Goal: Answer question/provide support

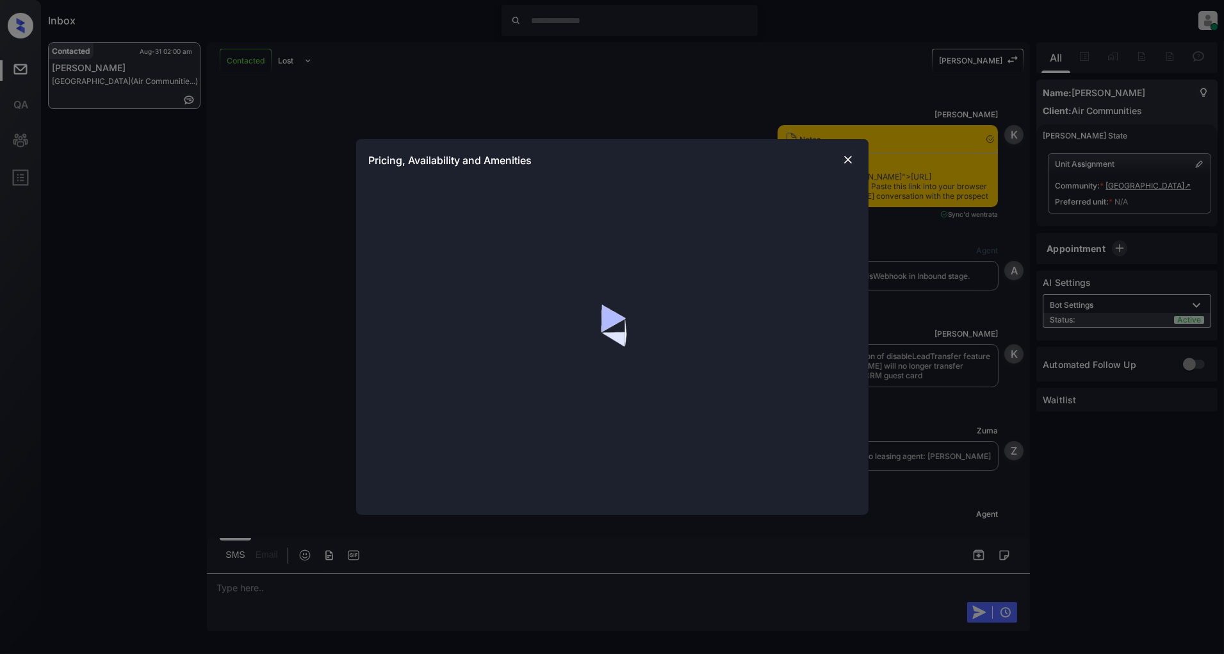
scroll to position [888, 0]
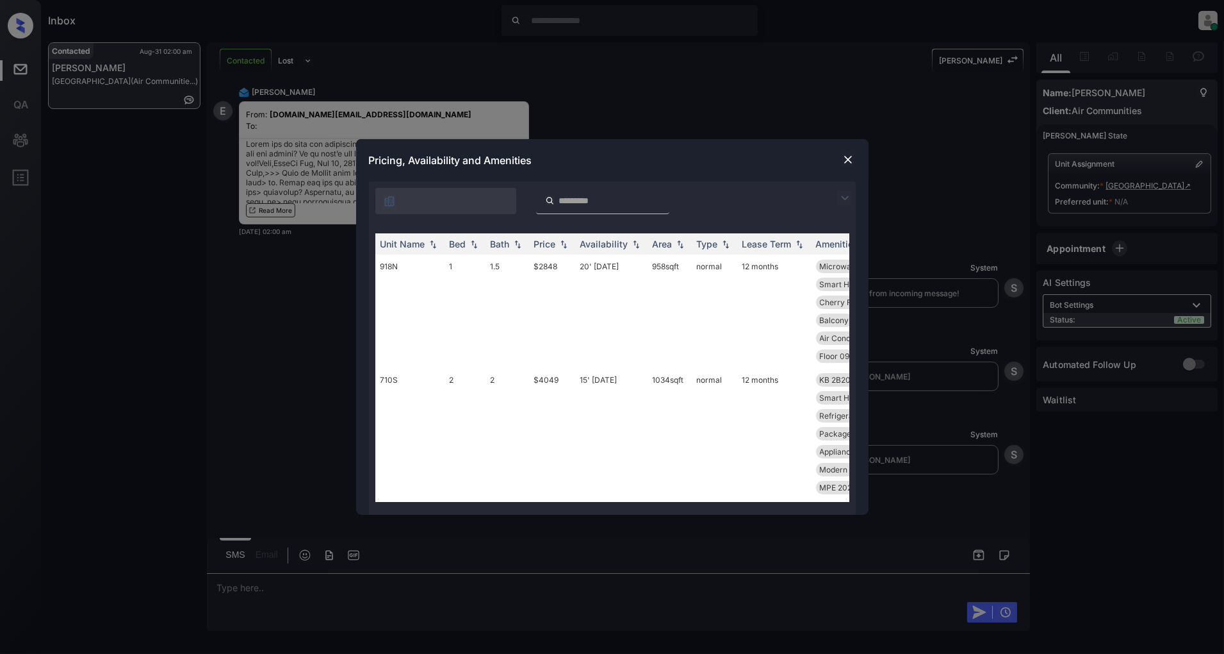
click at [841, 200] on img at bounding box center [844, 197] width 15 height 15
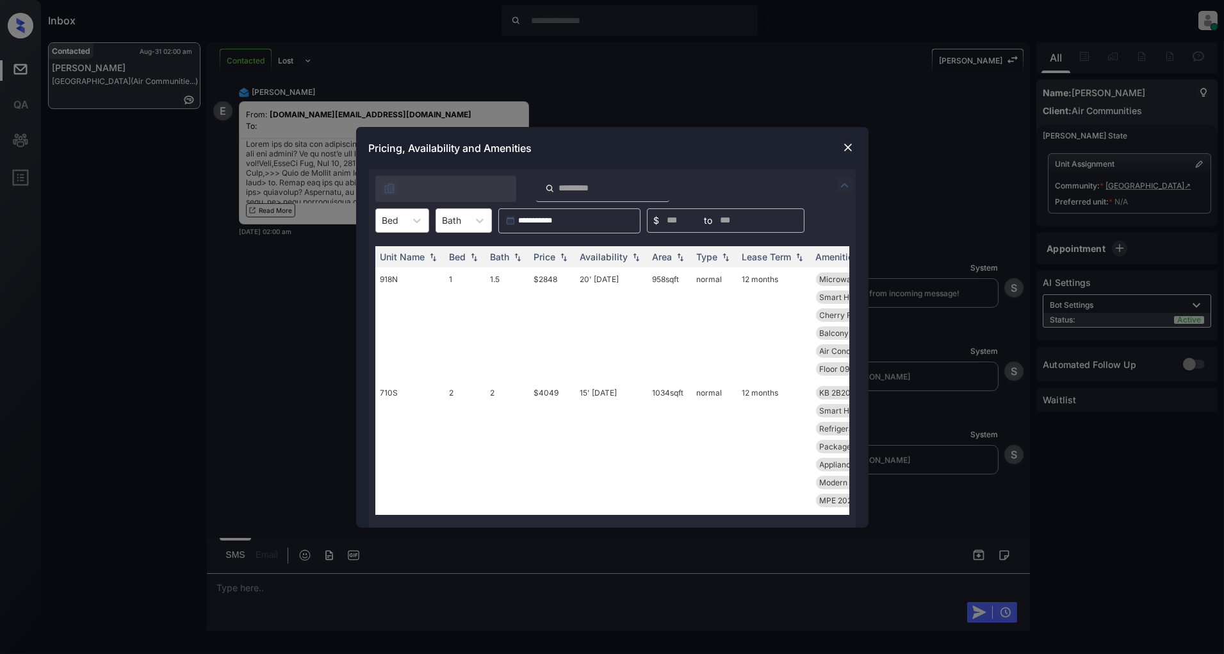
click at [398, 222] on div at bounding box center [390, 219] width 17 height 13
click at [393, 249] on div "1" at bounding box center [402, 251] width 54 height 23
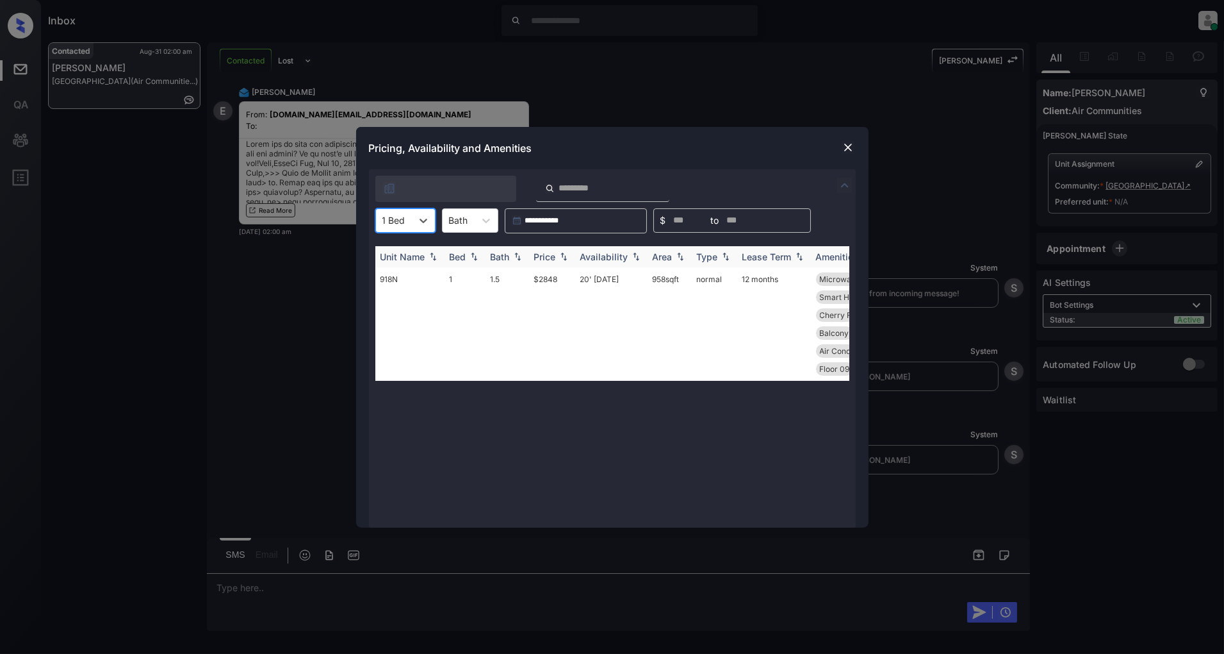
click at [520, 251] on div "Bath" at bounding box center [507, 256] width 33 height 11
click at [557, 254] on img at bounding box center [563, 256] width 13 height 9
click at [557, 254] on img at bounding box center [563, 257] width 13 height 10
drag, startPoint x: 570, startPoint y: 272, endPoint x: 520, endPoint y: 278, distance: 50.3
click at [520, 278] on tr "918N 1 1.5 $2848 20' Sep 25 958 sqft normal 12 months Microwave 2014 Wood Floor…" at bounding box center [710, 323] width 670 height 113
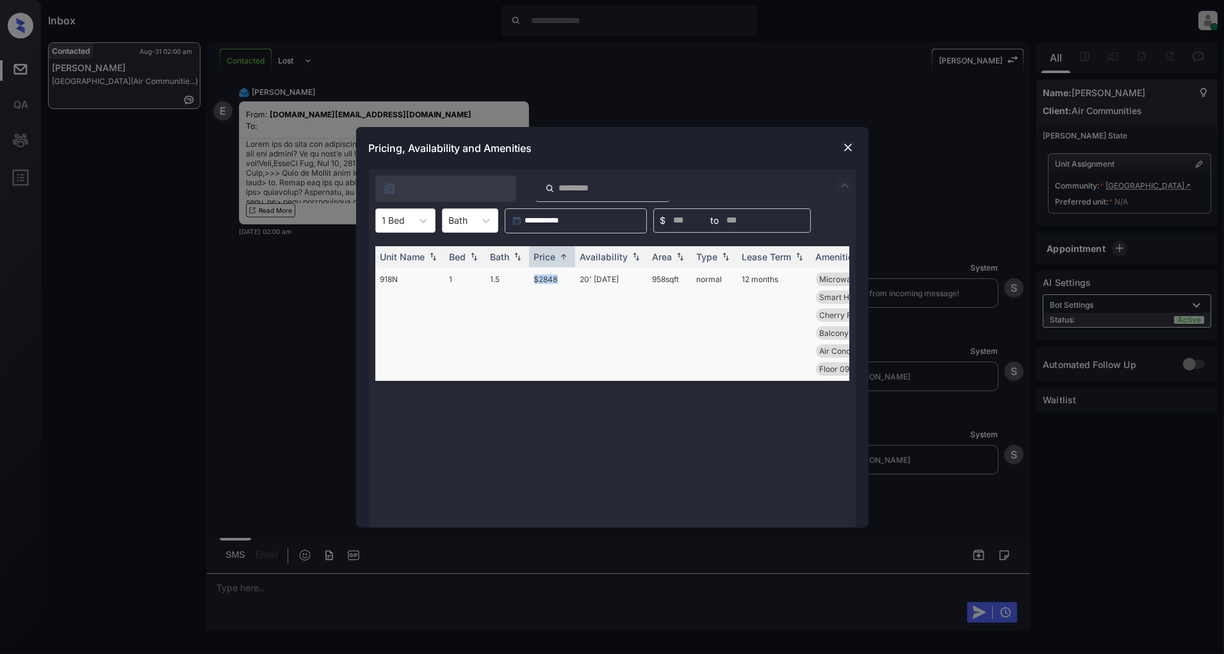
click at [562, 318] on td "$2848" at bounding box center [552, 323] width 46 height 113
drag, startPoint x: 560, startPoint y: 284, endPoint x: 516, endPoint y: 283, distance: 44.2
click at [516, 283] on tr "918N 1 1.5 $2848 20' Sep 25 958 sqft normal 12 months Microwave 2014 Wood Floor…" at bounding box center [710, 323] width 670 height 113
copy tr "$2848"
click at [848, 154] on div at bounding box center [848, 147] width 15 height 15
